Goal: Task Accomplishment & Management: Complete application form

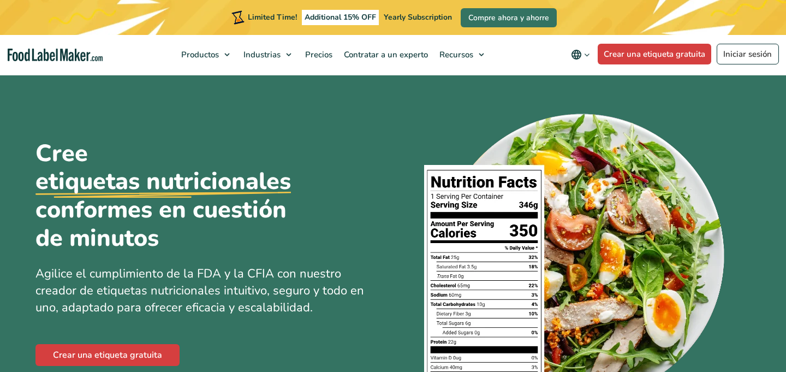
scroll to position [1263, 0]
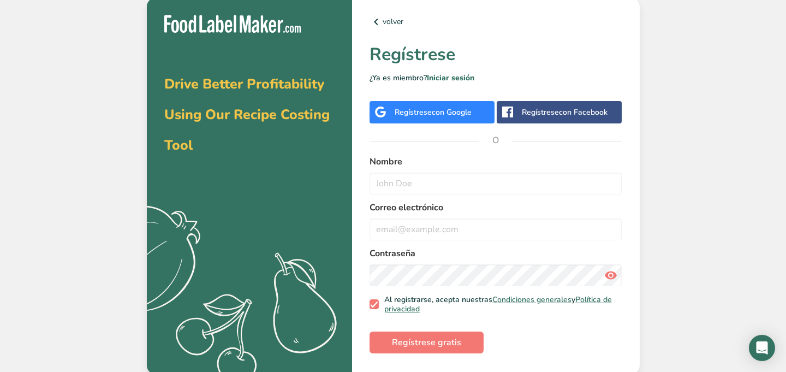
click at [443, 104] on div "Regístrese con Google" at bounding box center [432, 112] width 125 height 22
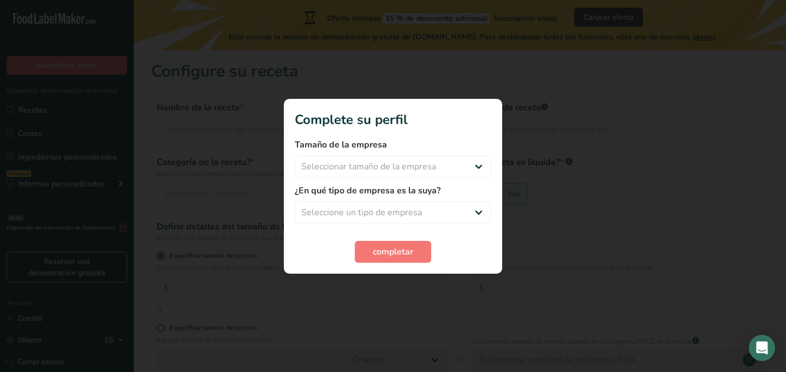
click at [546, 189] on div at bounding box center [393, 186] width 786 height 372
click at [474, 166] on select "Seleccionar tamaño de la empresa Menos de 10 empleados De 10 a 50 empleados De …" at bounding box center [393, 167] width 197 height 22
click at [371, 210] on select "Seleccione un tipo de empresa Fabricante de alimentos envasados Restaurante y c…" at bounding box center [393, 212] width 197 height 22
select select "8"
click at [357, 216] on select "Fabricante de alimentos envasados Restaurante y cafetería Panadería Empresa de …" at bounding box center [393, 212] width 197 height 22
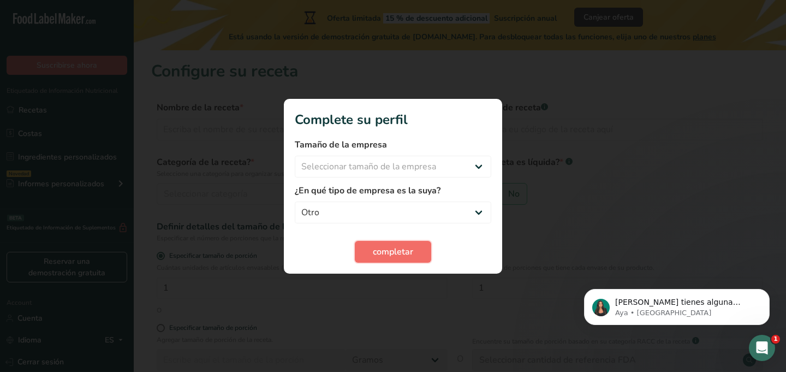
click at [398, 260] on button "completar" at bounding box center [393, 252] width 76 height 22
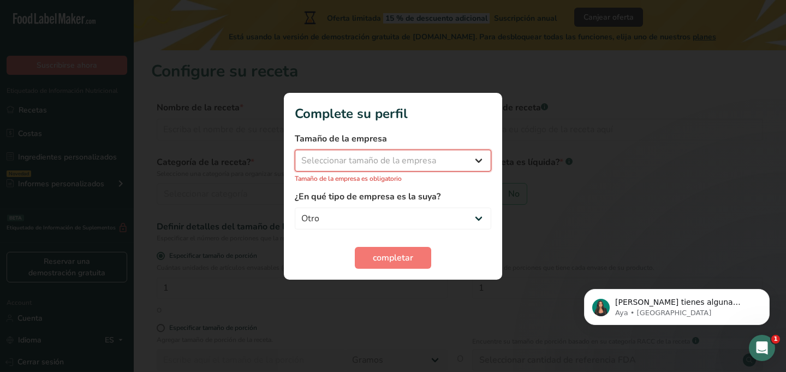
click at [365, 165] on select "Seleccionar tamaño de la empresa Menos de 10 empleados De 10 a 50 empleados De …" at bounding box center [393, 161] width 197 height 22
select select "1"
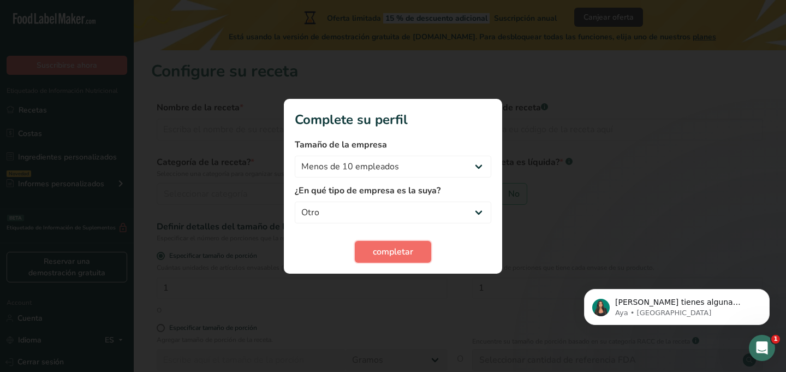
click at [381, 252] on span "completar" at bounding box center [393, 251] width 40 height 13
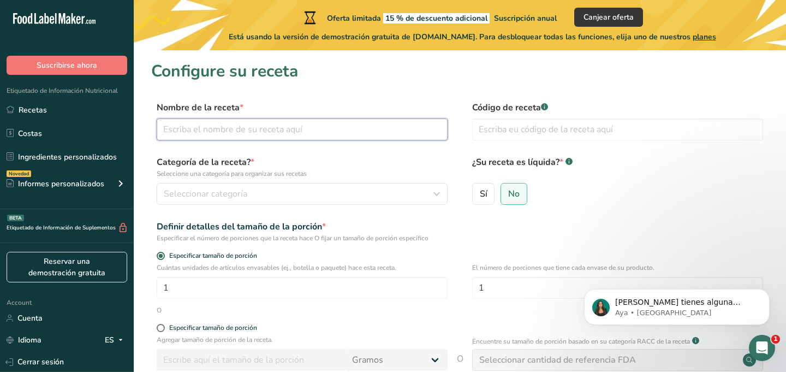
click at [232, 127] on input "text" at bounding box center [302, 129] width 291 height 22
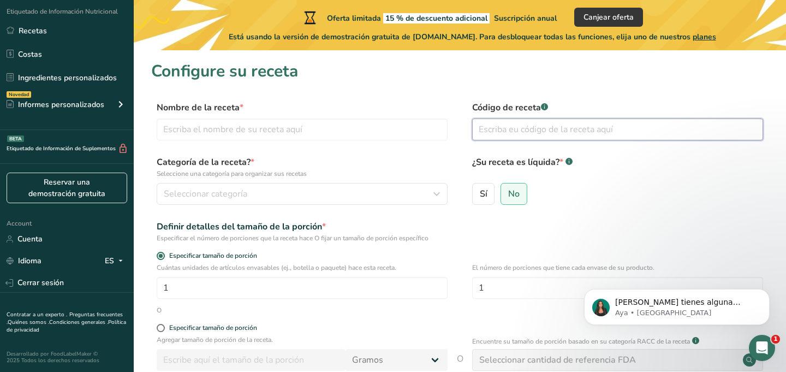
click at [504, 132] on input "text" at bounding box center [617, 129] width 291 height 22
click at [232, 138] on input "text" at bounding box center [302, 129] width 291 height 22
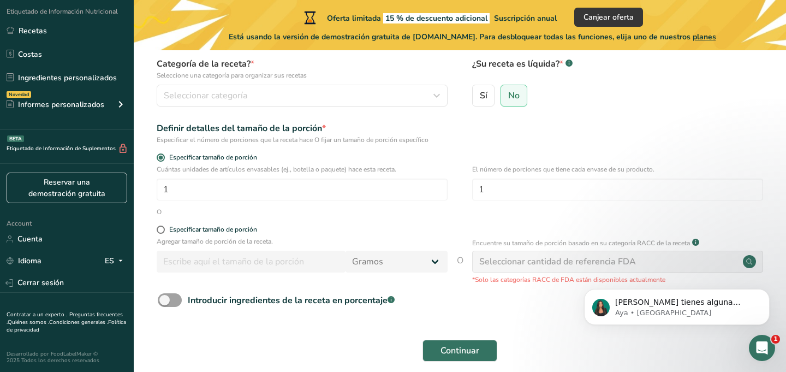
scroll to position [147, 0]
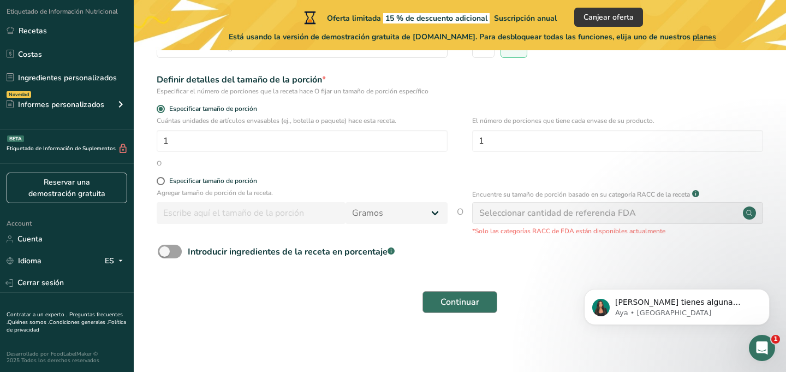
click at [430, 290] on div "Continuar" at bounding box center [459, 301] width 617 height 35
click at [435, 307] on button "Continuar" at bounding box center [460, 302] width 75 height 22
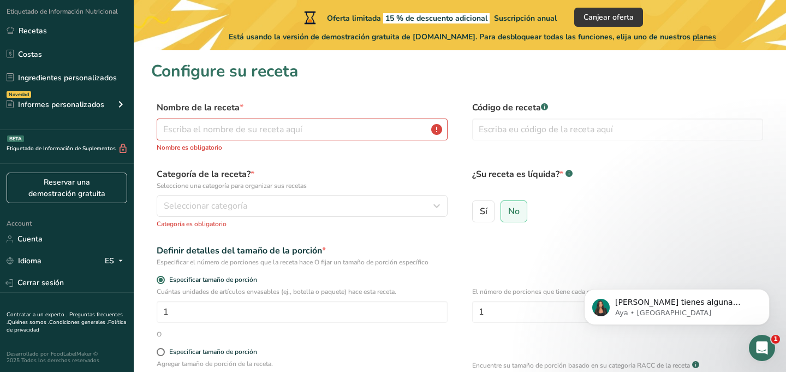
scroll to position [14, 0]
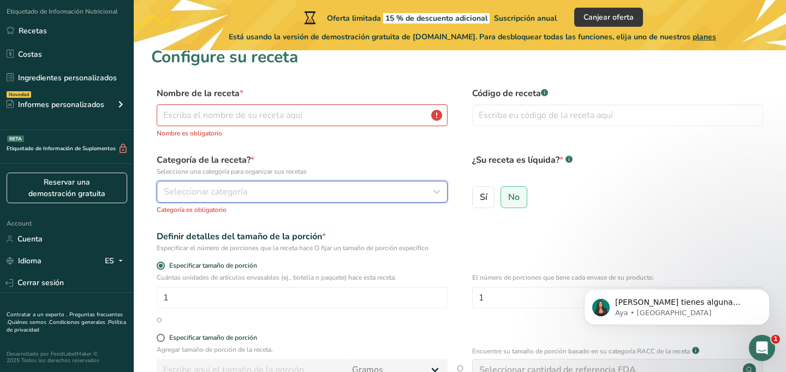
click at [242, 184] on button "Seleccionar categoría" at bounding box center [302, 192] width 291 height 22
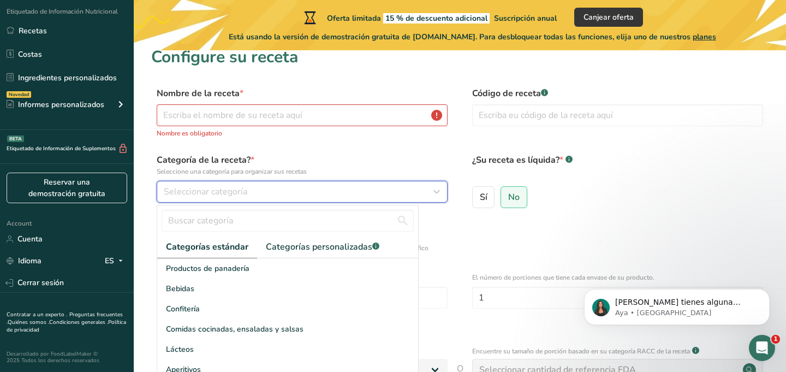
scroll to position [84, 0]
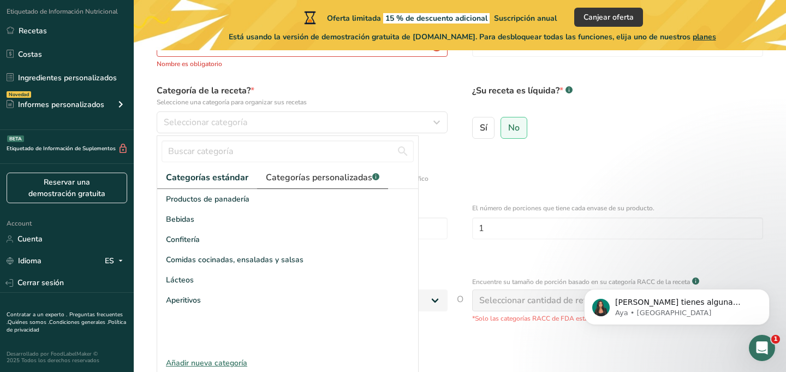
click at [288, 172] on span "Categorías personalizadas .a-a{fill:#347362;}.b-a{fill:#fff;}" at bounding box center [323, 177] width 114 height 13
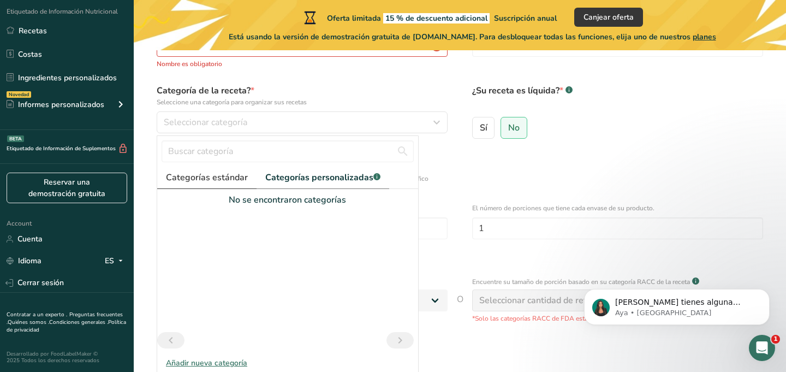
click at [212, 181] on span "Categorías estándar" at bounding box center [207, 177] width 82 height 13
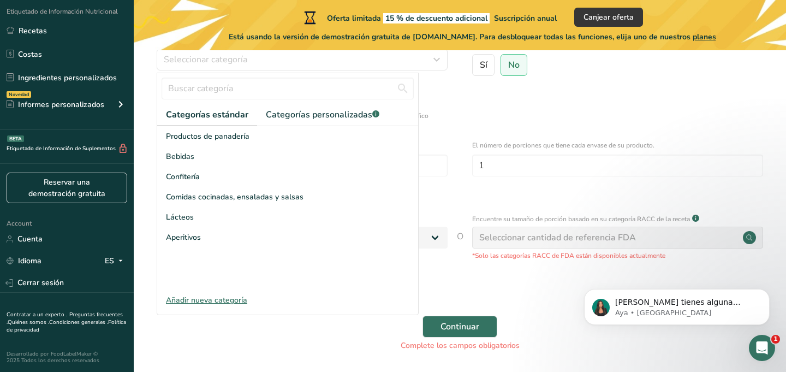
scroll to position [145, 0]
click at [200, 297] on div "Añadir nueva categoría" at bounding box center [287, 300] width 261 height 11
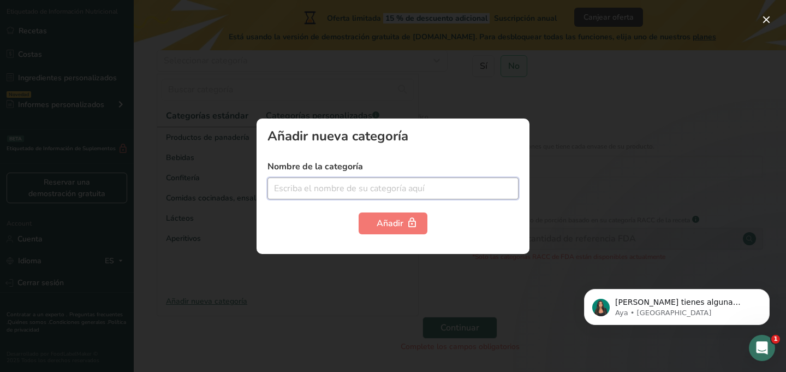
click at [297, 192] on input "text" at bounding box center [392, 188] width 251 height 22
type input "Cereales"
click at [389, 235] on div "Añadir nueva categoría Nombre de la categoría Cereales Añadir" at bounding box center [393, 185] width 273 height 135
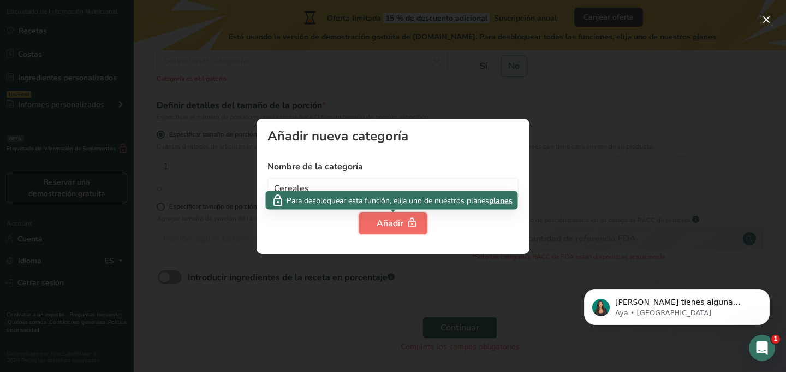
click at [385, 218] on div "Añadir" at bounding box center [393, 223] width 33 height 13
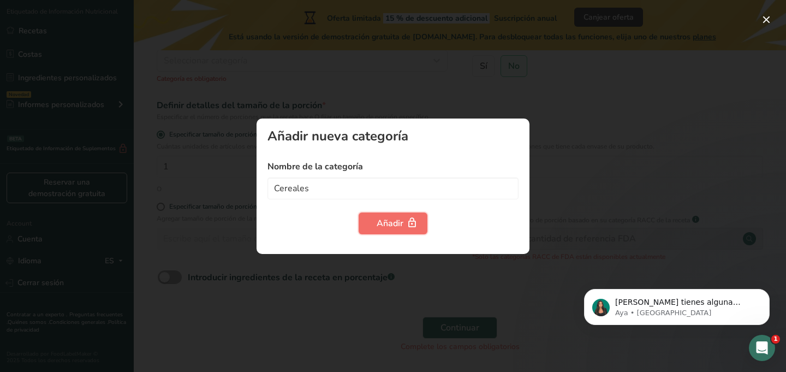
click at [385, 218] on div "Añadir" at bounding box center [393, 223] width 33 height 13
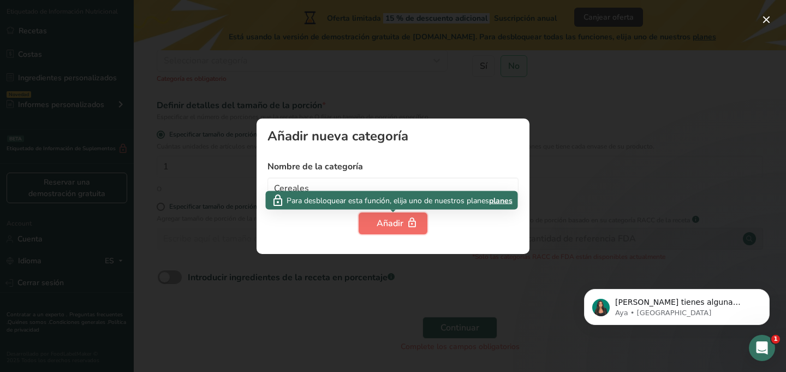
click at [385, 218] on div "Añadir" at bounding box center [393, 223] width 33 height 13
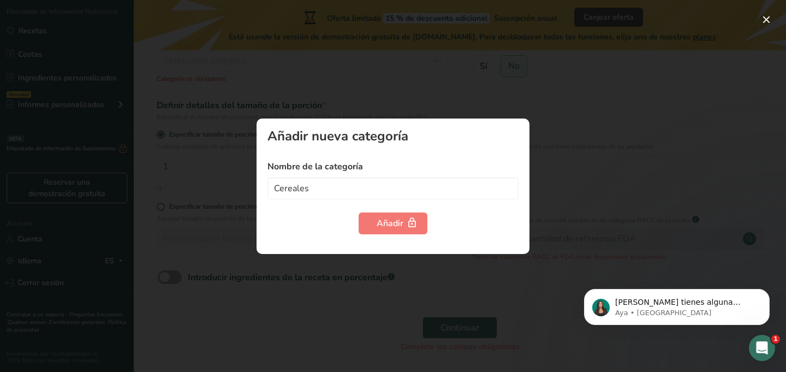
click at [588, 153] on div at bounding box center [393, 186] width 786 height 372
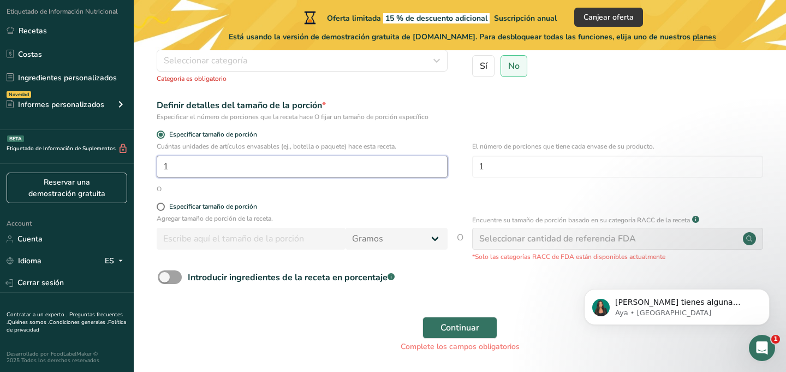
click at [176, 166] on input "1" at bounding box center [302, 167] width 291 height 22
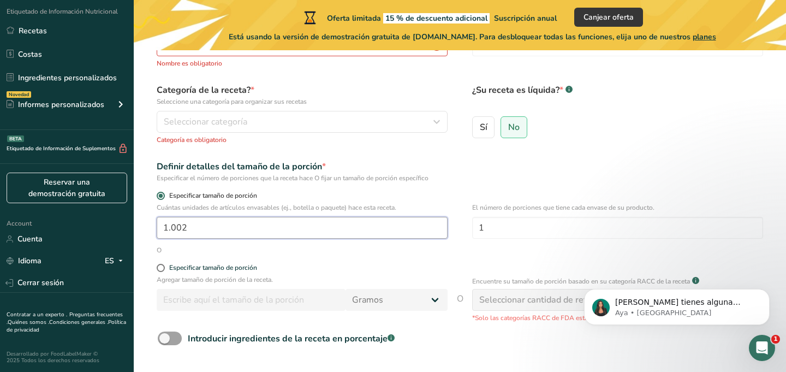
scroll to position [50, 0]
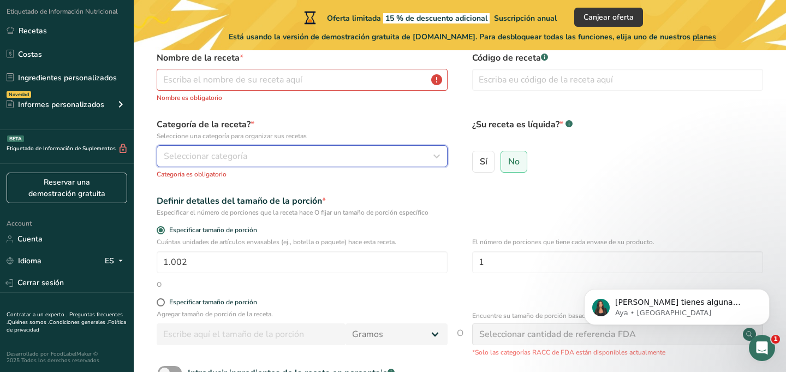
click at [184, 152] on span "Seleccionar categoría" at bounding box center [206, 156] width 84 height 13
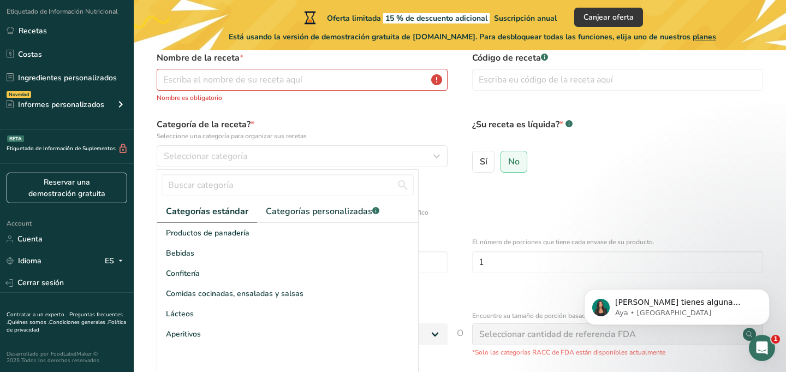
click at [304, 132] on p "Seleccione una categoría para organizar sus recetas" at bounding box center [302, 136] width 291 height 10
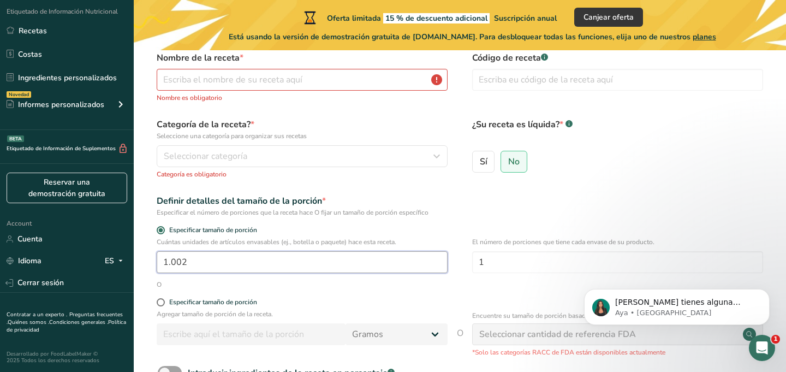
click at [183, 263] on input "1.002" at bounding box center [302, 262] width 291 height 22
type input "1"
click at [537, 214] on div "Definir detalles del tamaño de la porción * Especificar el número de porciones …" at bounding box center [459, 205] width 617 height 23
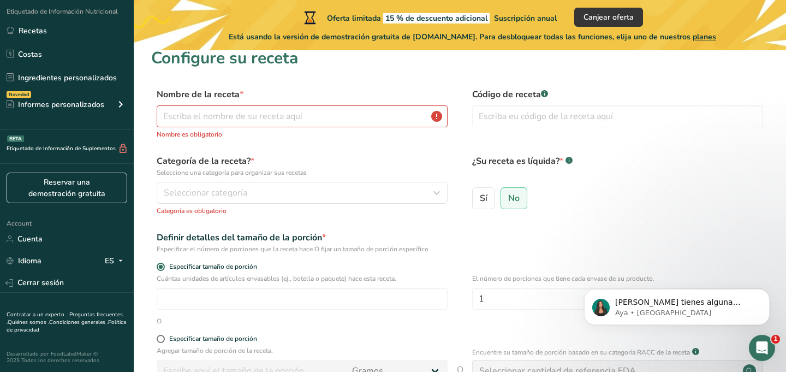
scroll to position [0, 0]
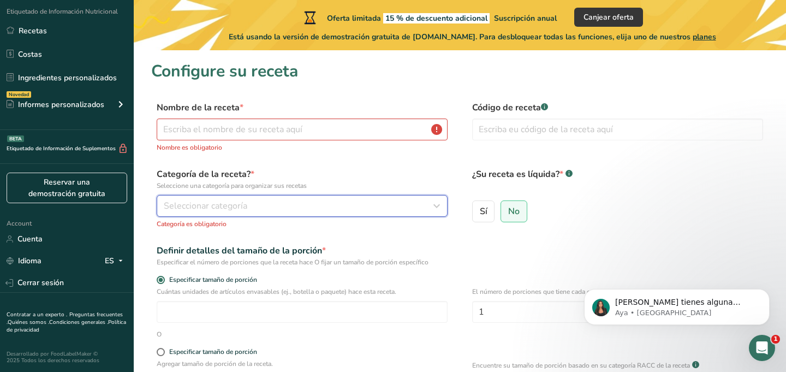
click at [214, 214] on button "Seleccionar categoría" at bounding box center [302, 206] width 291 height 22
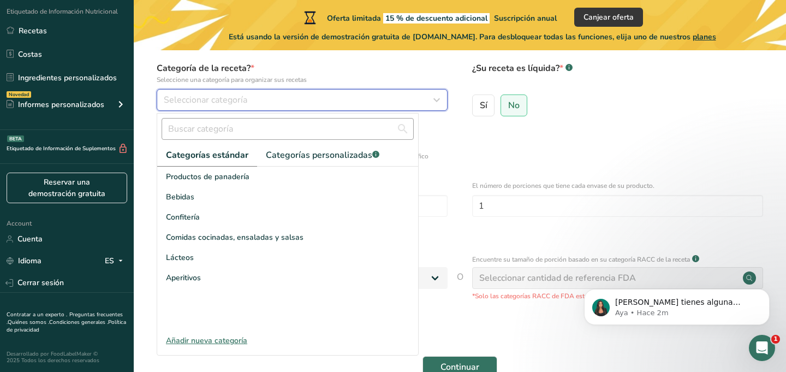
scroll to position [111, 0]
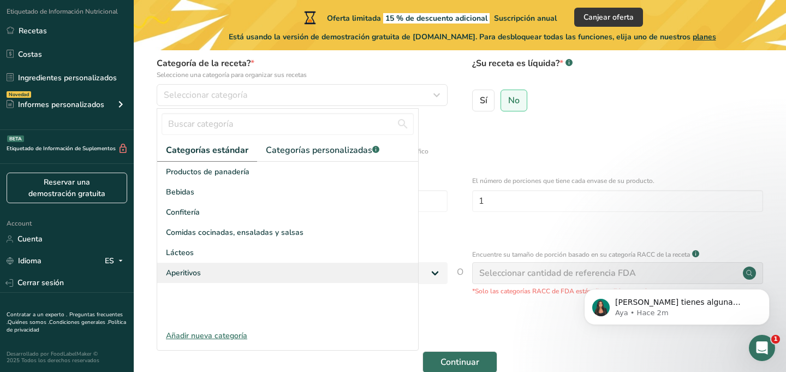
click at [200, 271] on span "Aperitivos" at bounding box center [183, 272] width 35 height 11
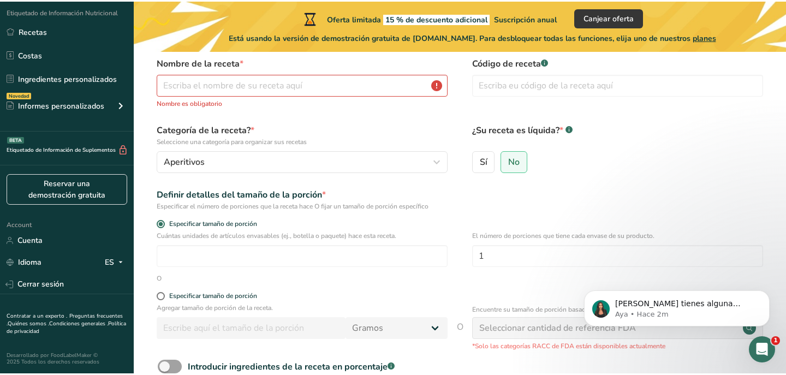
scroll to position [36, 0]
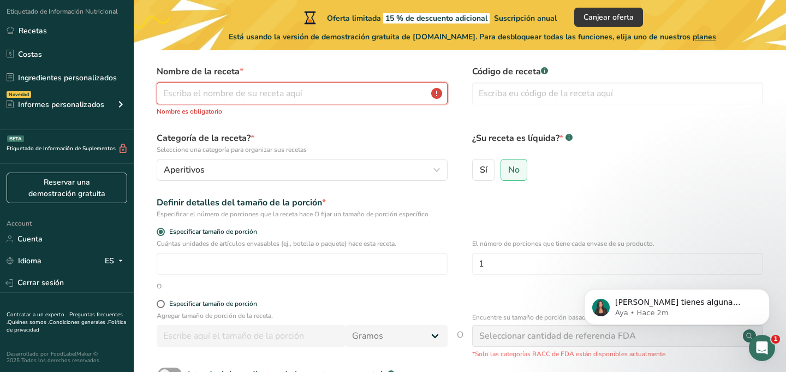
click at [271, 97] on input "text" at bounding box center [302, 93] width 291 height 22
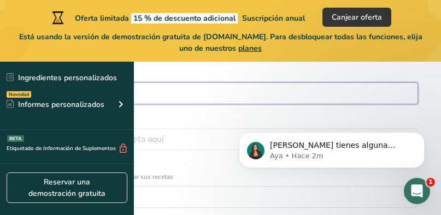
type input "Expresso"
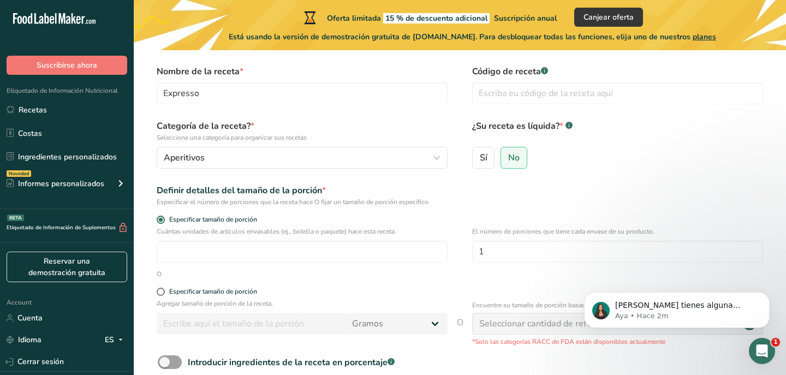
scroll to position [0, 0]
click at [187, 101] on input "Expresso" at bounding box center [302, 93] width 291 height 22
paste input "espresso macchiato"
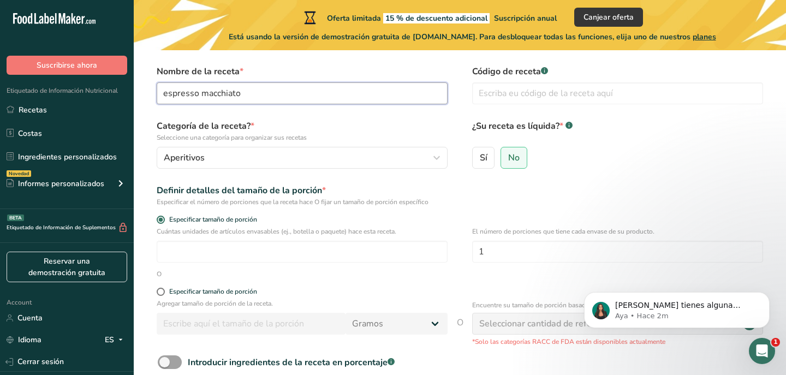
click at [169, 94] on input "espresso macchiato" at bounding box center [302, 93] width 291 height 22
click at [208, 96] on input "Espresso macchiato" at bounding box center [302, 93] width 291 height 22
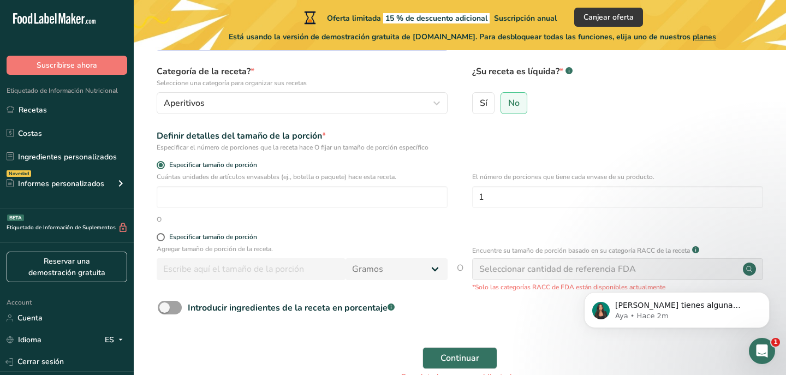
scroll to position [157, 0]
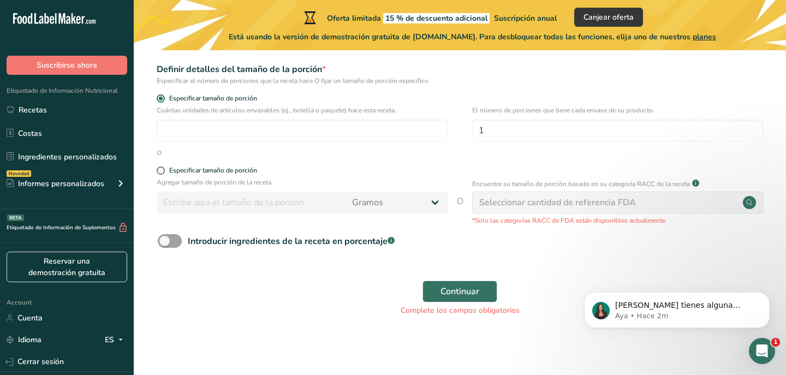
type input "Espresso Macchiato"
click at [439, 310] on div "Complete los campos obligatorios" at bounding box center [460, 310] width 604 height 11
click at [445, 296] on span "Continuar" at bounding box center [460, 291] width 39 height 13
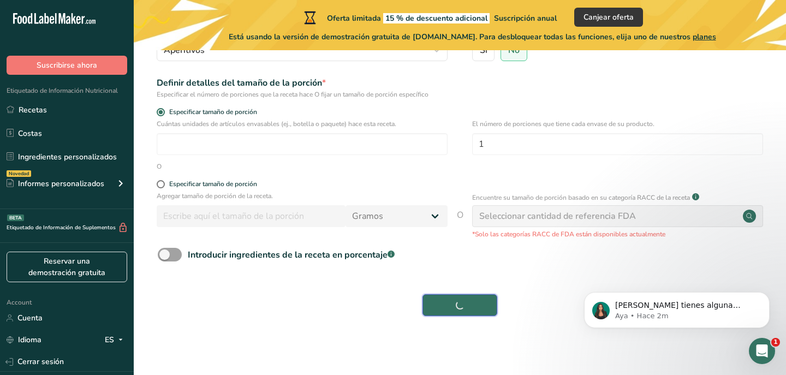
scroll to position [144, 0]
